Goal: Information Seeking & Learning: Learn about a topic

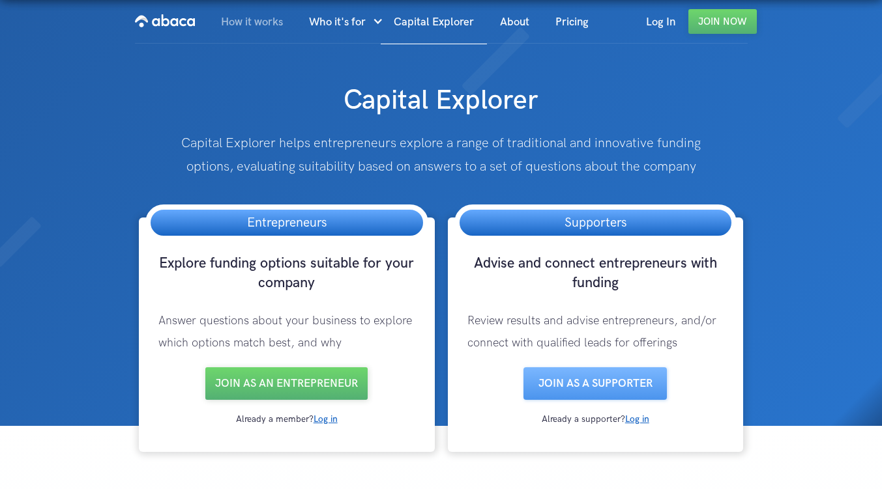
click at [259, 25] on link "How it works" at bounding box center [252, 22] width 88 height 44
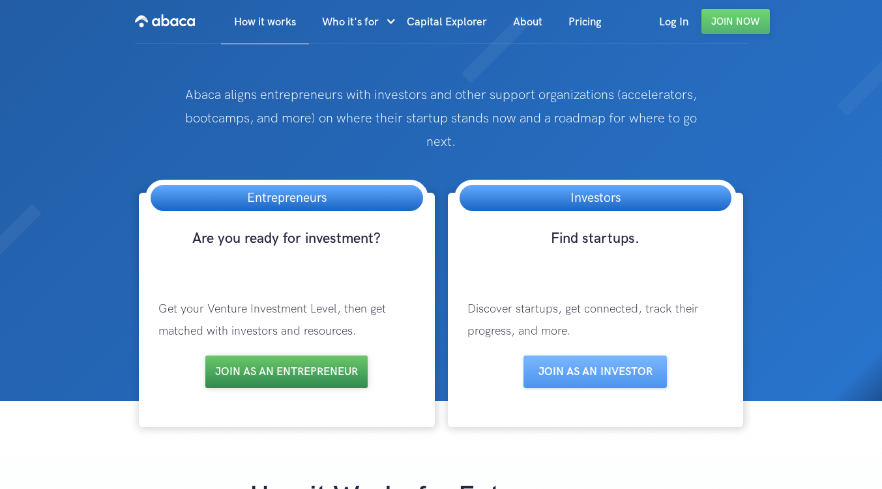
click at [298, 368] on link "Join as an entrepreneur" at bounding box center [286, 372] width 162 height 33
click at [590, 20] on link "Pricing" at bounding box center [584, 22] width 59 height 44
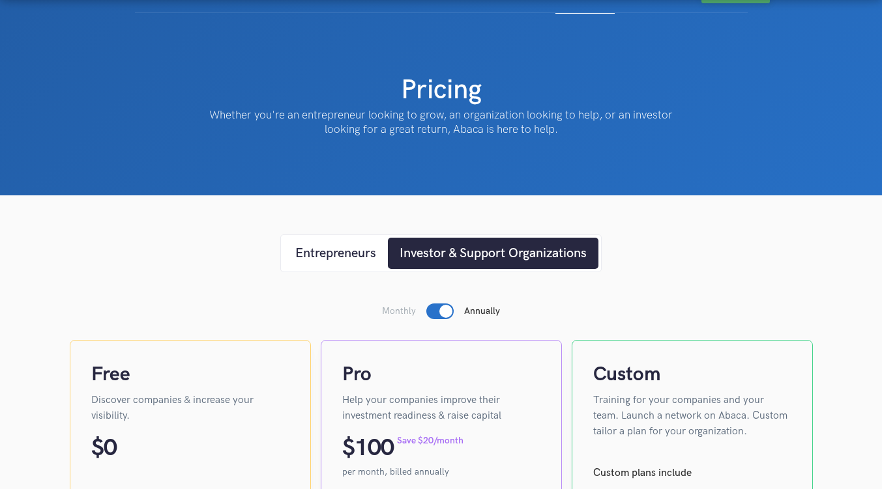
scroll to position [31, 0]
click at [342, 261] on div "Entrepreneurs" at bounding box center [335, 254] width 81 height 20
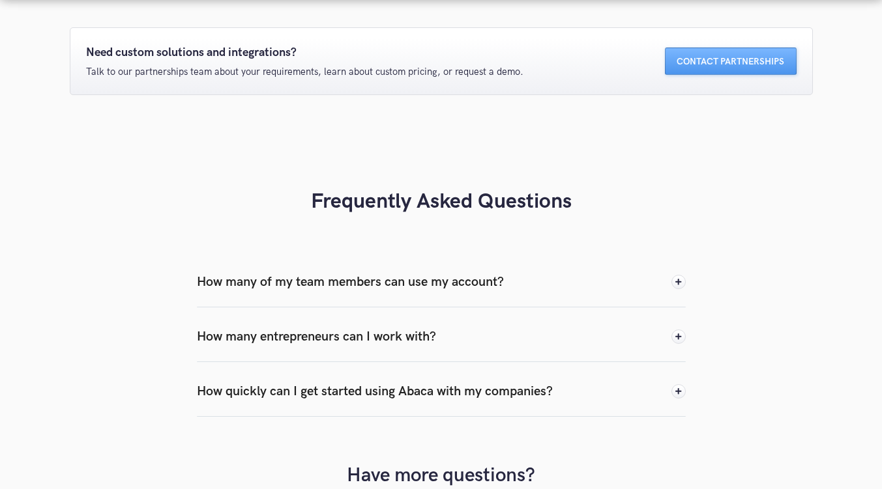
scroll to position [1008, 0]
click at [570, 288] on div "How many of my team members can use my account?" at bounding box center [441, 281] width 489 height 51
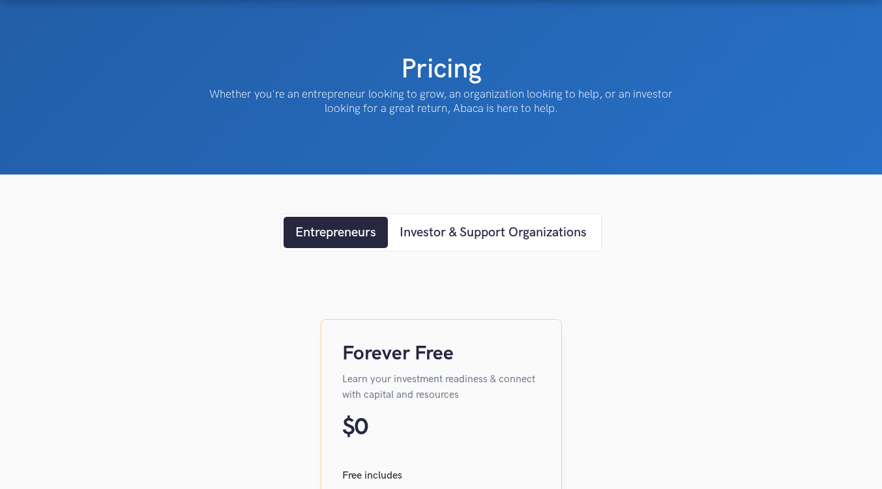
scroll to position [0, 0]
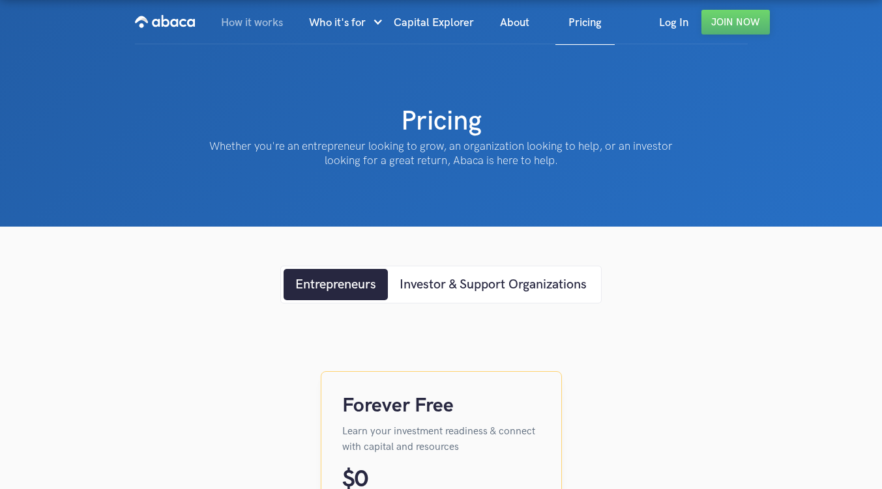
click at [269, 29] on link "How it works" at bounding box center [252, 23] width 88 height 44
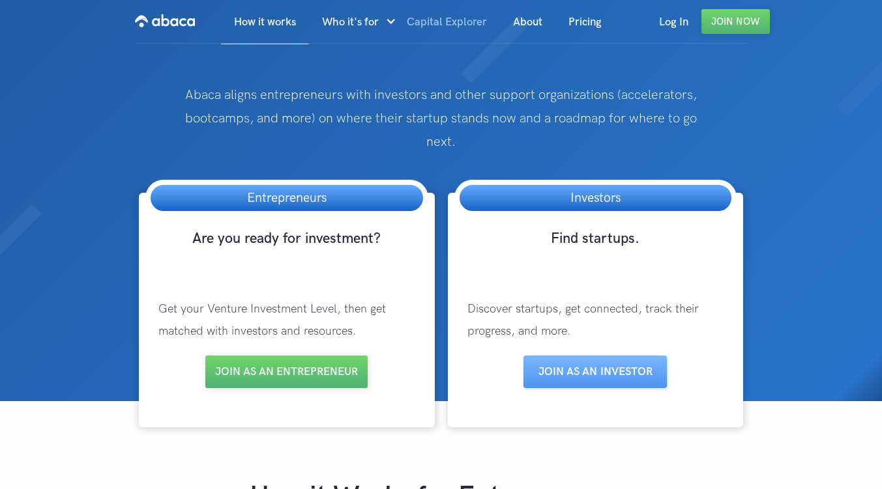
click at [453, 27] on link "Capital Explorer" at bounding box center [447, 22] width 106 height 44
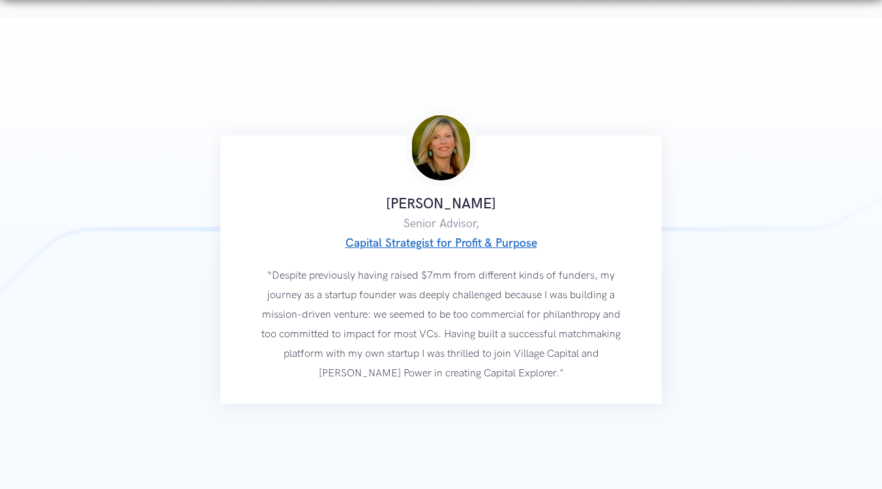
scroll to position [2481, 0]
click at [526, 237] on link "Capital Strategist for Profit & Purpose" at bounding box center [441, 244] width 192 height 14
